Goal: Transaction & Acquisition: Subscribe to service/newsletter

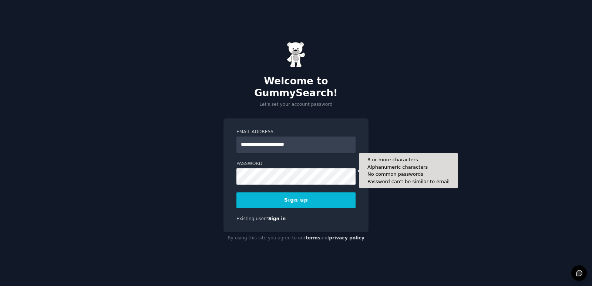
type input "**********"
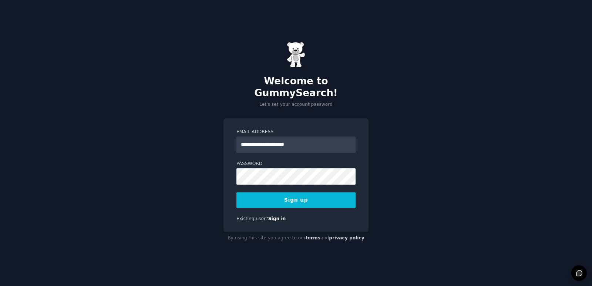
click at [304, 196] on button "Sign up" at bounding box center [295, 200] width 119 height 16
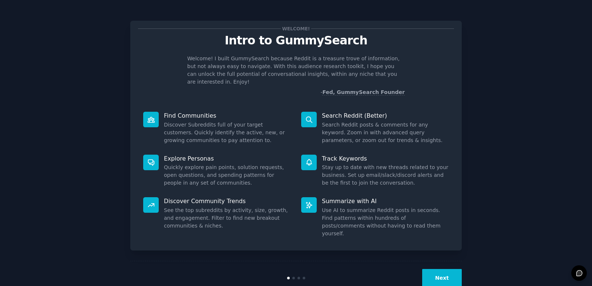
click at [443, 269] on button "Next" at bounding box center [442, 278] width 40 height 18
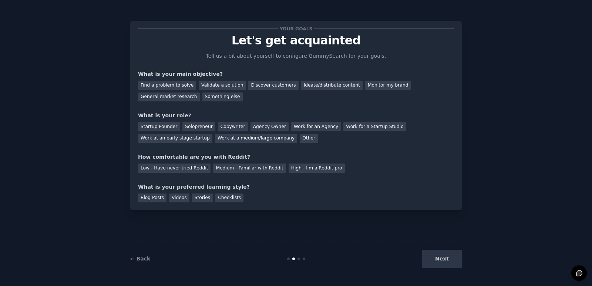
click at [443, 260] on div "Next" at bounding box center [406, 259] width 111 height 18
click at [174, 86] on div "Find a problem to solve" at bounding box center [167, 85] width 58 height 9
click at [267, 84] on div "Discover customers" at bounding box center [273, 85] width 50 height 9
click at [177, 83] on div "Find a problem to solve" at bounding box center [167, 85] width 58 height 9
click at [196, 125] on div "Solopreneur" at bounding box center [198, 126] width 33 height 9
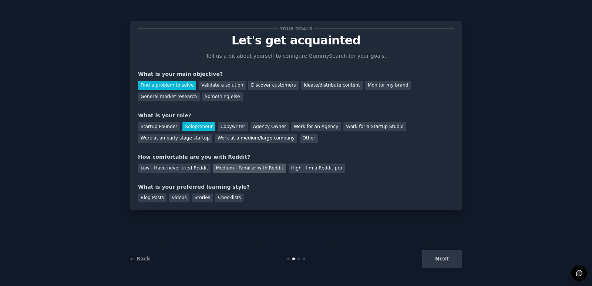
click at [235, 168] on div "Medium - Familiar with Reddit" at bounding box center [249, 167] width 72 height 9
click at [154, 200] on div "Blog Posts" at bounding box center [152, 197] width 28 height 9
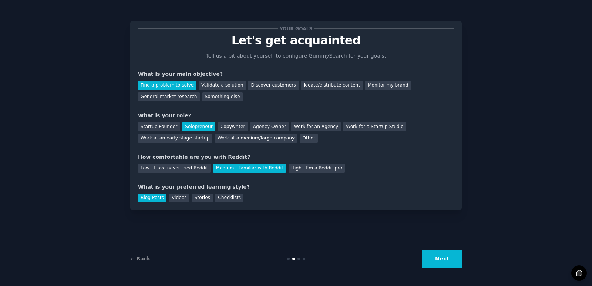
click at [450, 263] on button "Next" at bounding box center [442, 259] width 40 height 18
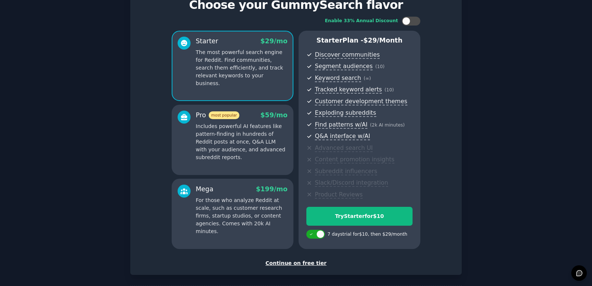
scroll to position [69, 0]
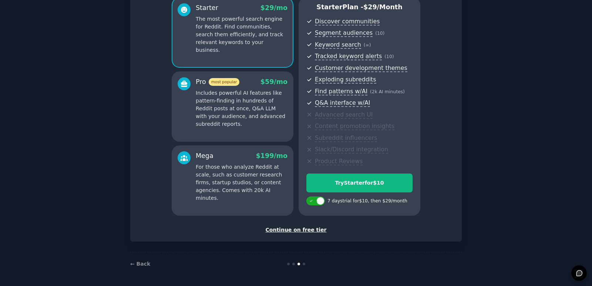
click at [310, 229] on div "Continue on free tier" at bounding box center [296, 230] width 316 height 8
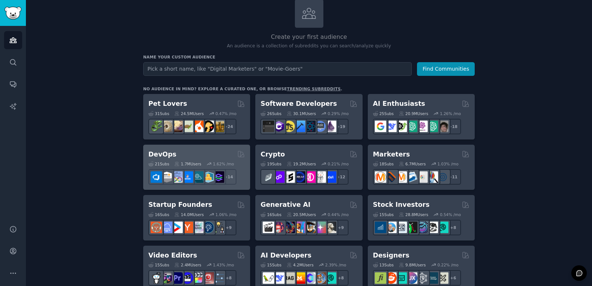
scroll to position [37, 0]
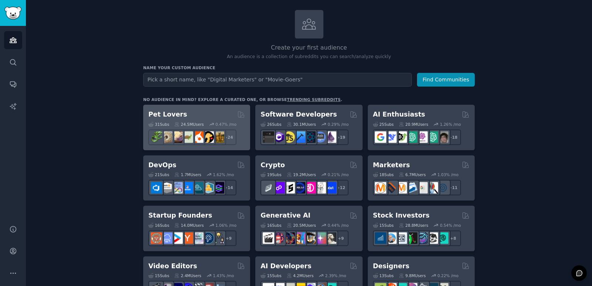
click at [187, 122] on div "24.5M Users" at bounding box center [188, 124] width 29 height 5
